Goal: Information Seeking & Learning: Learn about a topic

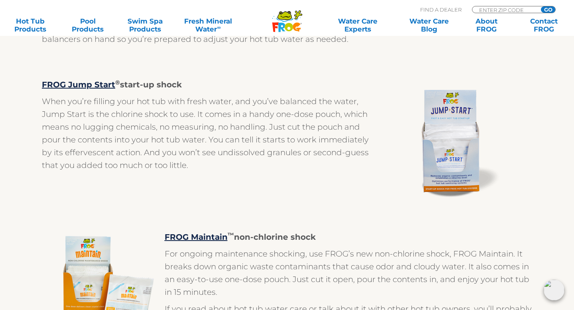
scroll to position [460, 0]
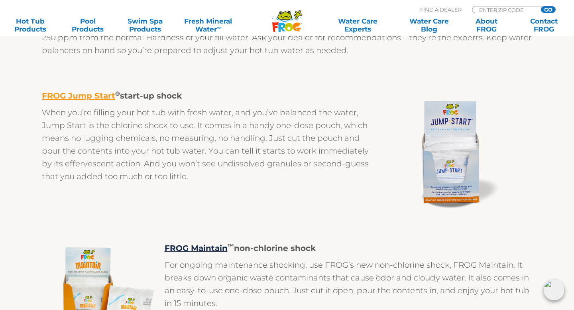
click at [99, 96] on link "FROG Jump Start" at bounding box center [78, 96] width 73 height 10
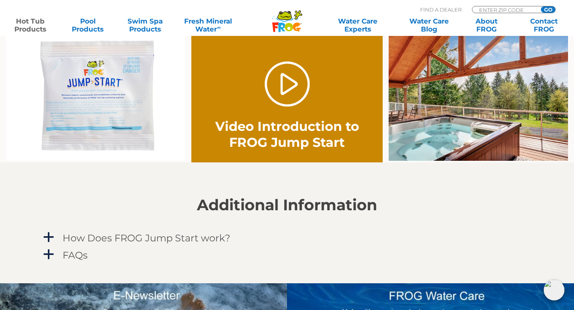
scroll to position [493, 0]
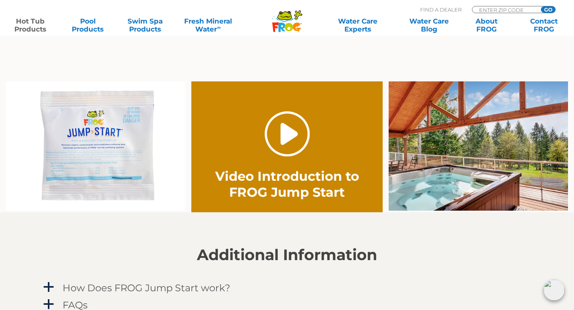
click at [287, 134] on link "." at bounding box center [287, 133] width 45 height 45
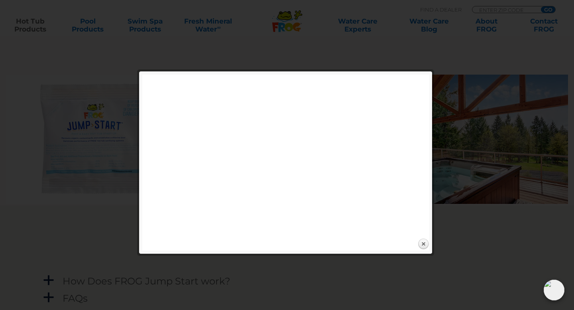
scroll to position [499, 0]
click at [423, 244] on link "Close" at bounding box center [423, 244] width 12 height 12
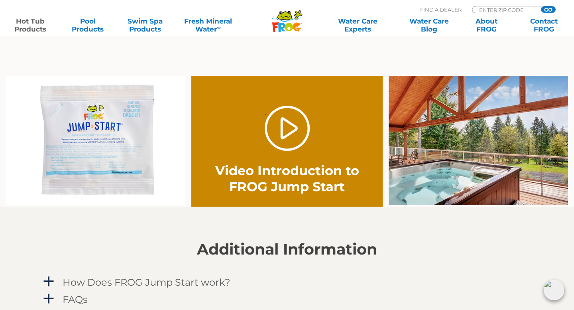
click at [114, 150] on img at bounding box center [95, 141] width 179 height 130
